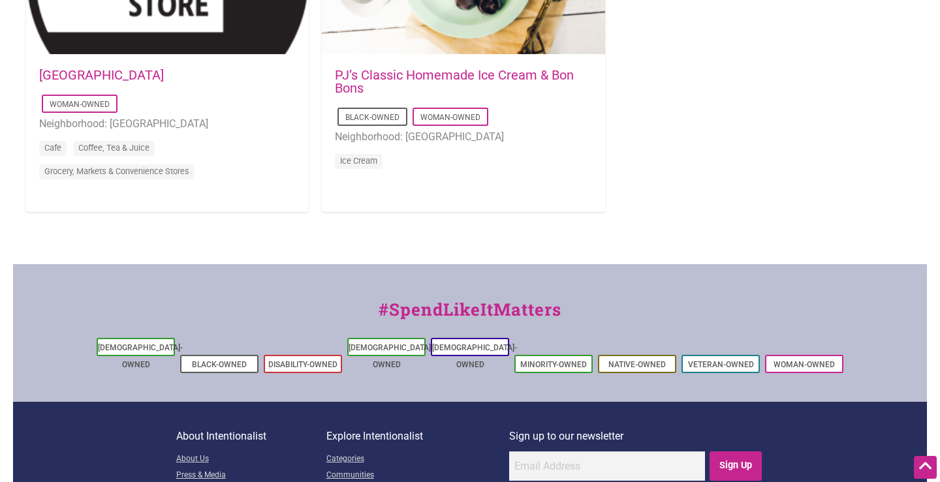
scroll to position [1450, 0]
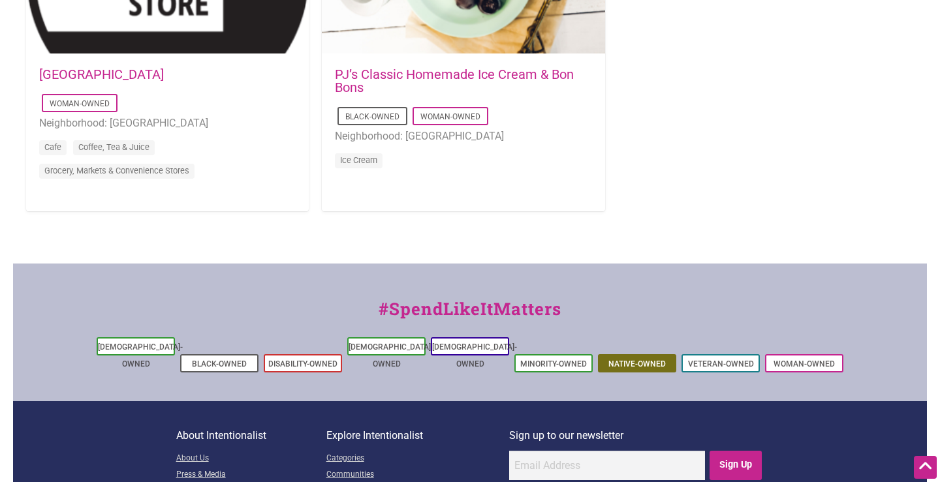
click at [644, 360] on link "Native-Owned" at bounding box center [636, 364] width 57 height 9
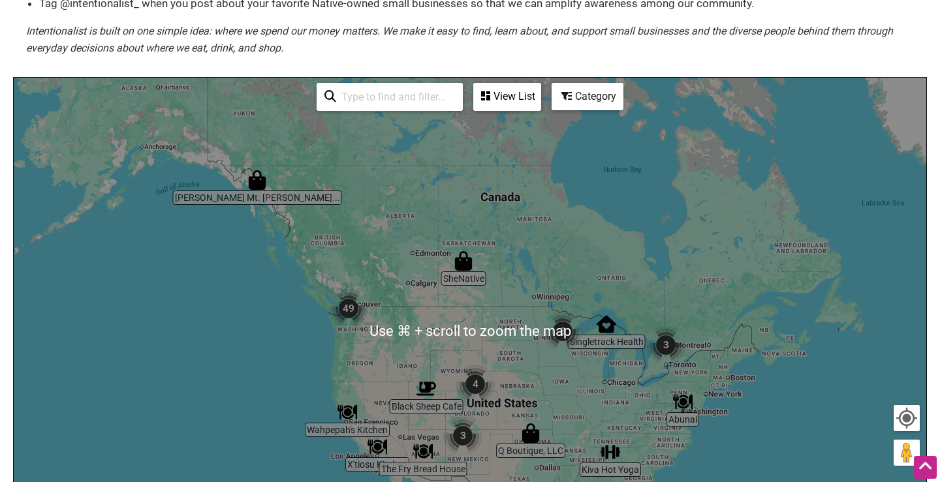
scroll to position [195, 0]
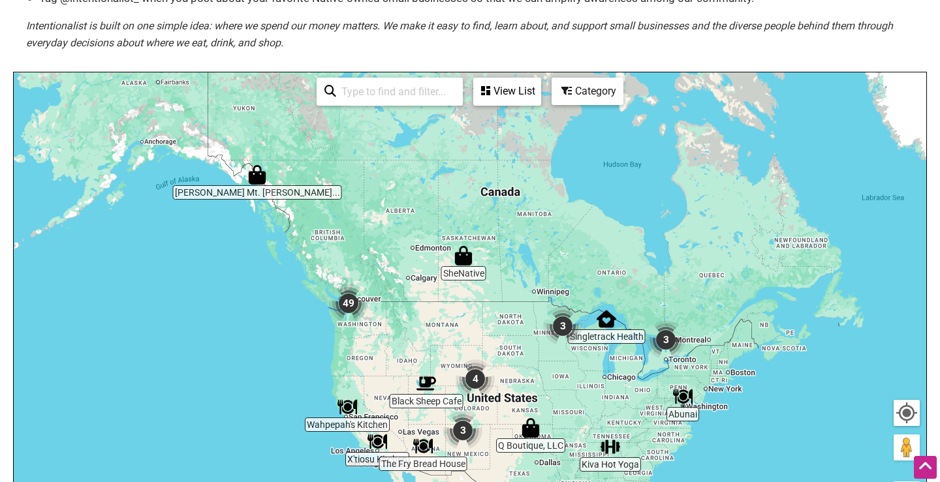
click at [509, 90] on div "View List" at bounding box center [507, 91] width 65 height 25
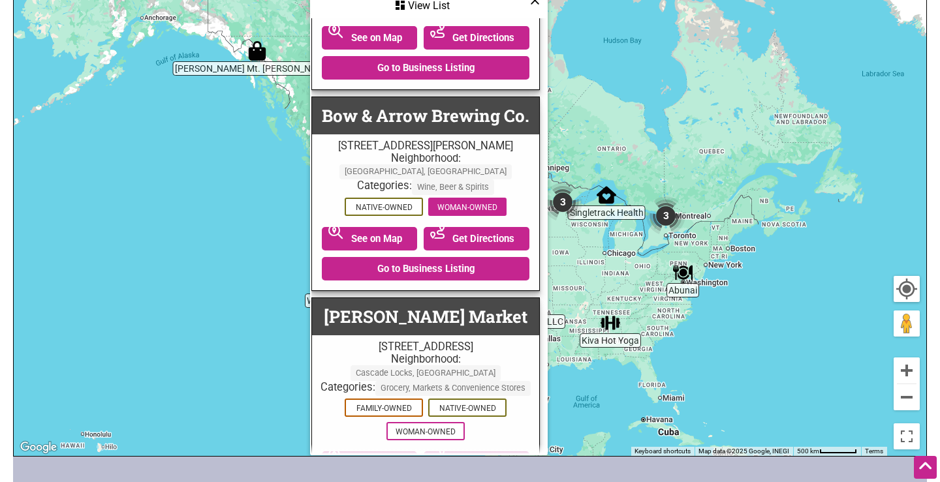
scroll to position [321, 0]
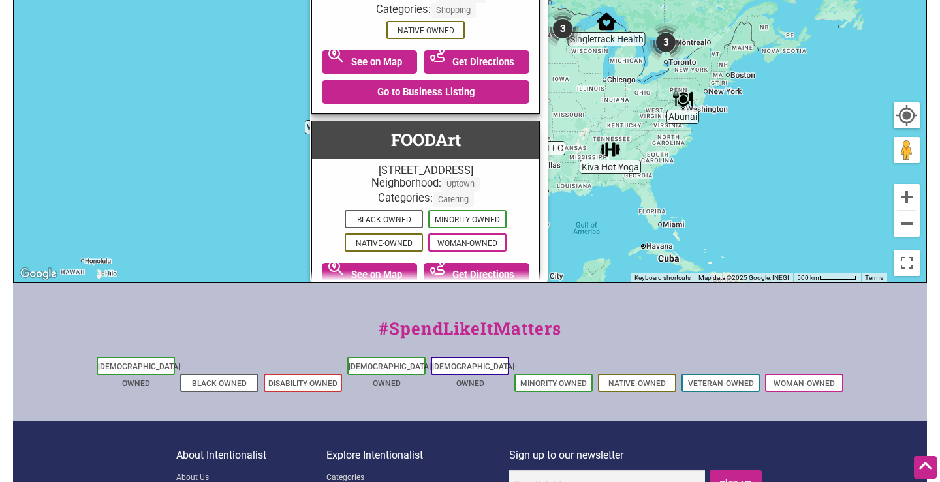
scroll to position [493, 0]
click at [475, 364] on link "[DEMOGRAPHIC_DATA]-Owned" at bounding box center [474, 375] width 85 height 26
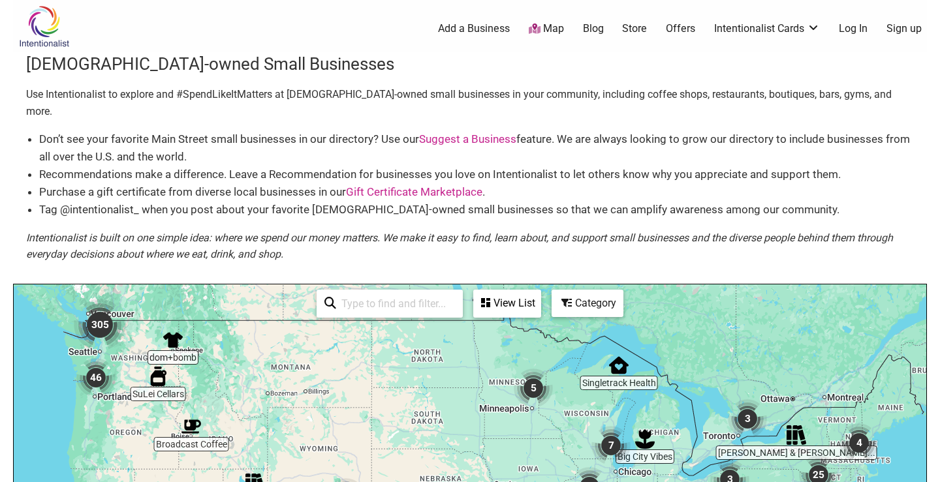
click at [505, 291] on div "View List" at bounding box center [507, 303] width 65 height 25
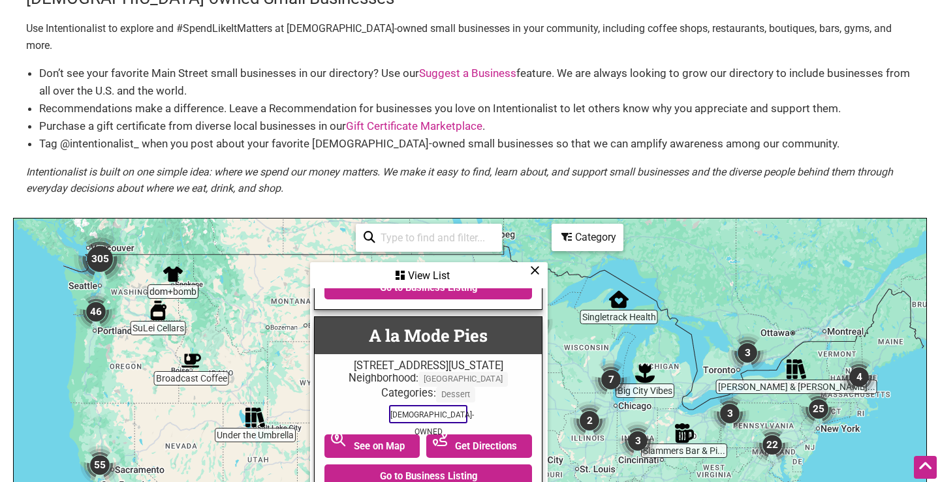
scroll to position [1003, 1]
